Goal: Task Accomplishment & Management: Manage account settings

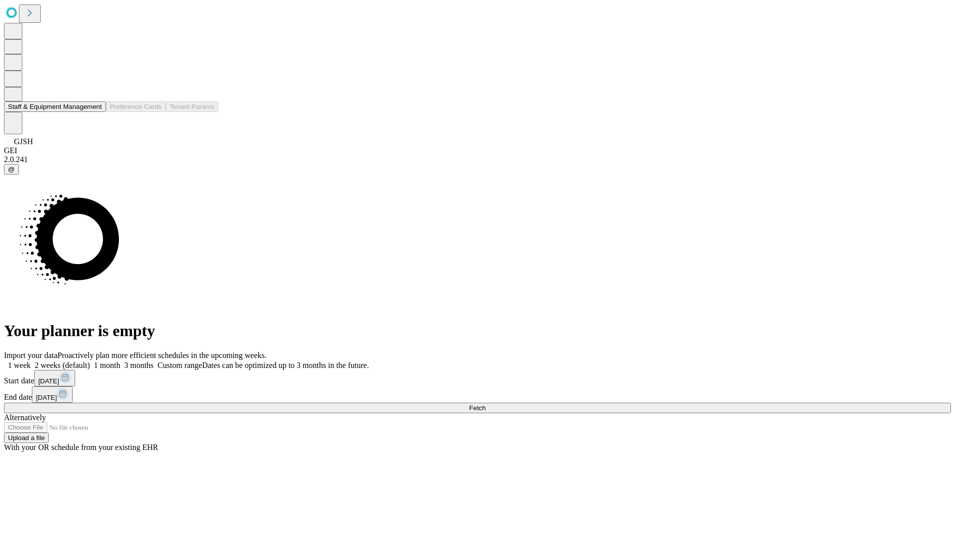
click at [95, 112] on button "Staff & Equipment Management" at bounding box center [55, 106] width 102 height 10
